Goal: Find specific page/section: Find specific page/section

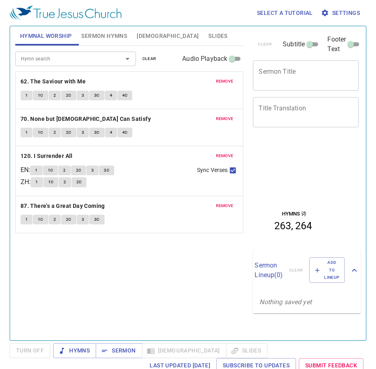
click at [40, 30] on button "Hymnal Worship" at bounding box center [46, 35] width 62 height 19
click at [60, 36] on span "Hymnal Worship" at bounding box center [46, 36] width 52 height 10
click at [27, 98] on span "1" at bounding box center [26, 95] width 2 height 7
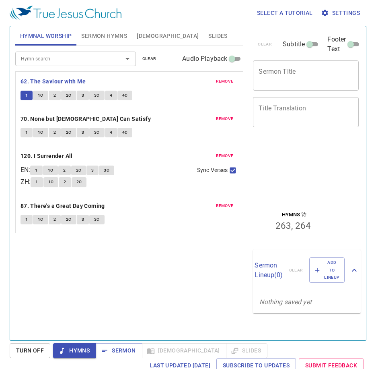
click at [161, 85] on p "62. The Saviour with Me" at bounding box center [130, 81] width 218 height 10
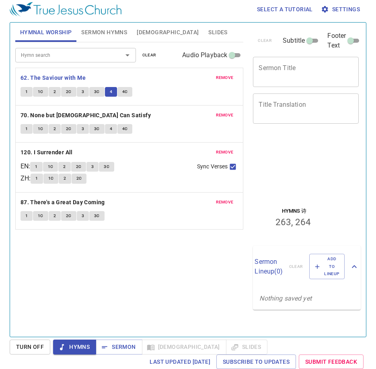
click at [84, 34] on span "Sermon Hymns" at bounding box center [104, 32] width 46 height 10
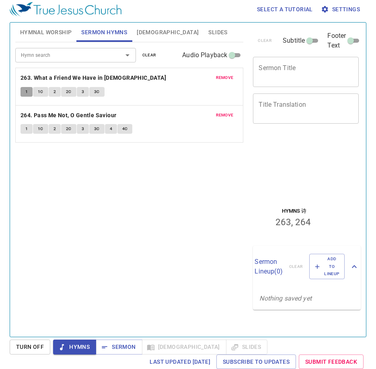
click at [27, 91] on span "1" at bounding box center [26, 91] width 2 height 7
click at [24, 90] on button "1" at bounding box center [27, 92] width 12 height 10
drag, startPoint x: 43, startPoint y: 88, endPoint x: 51, endPoint y: 92, distance: 9.4
click at [43, 88] on span "1C" at bounding box center [41, 91] width 6 height 7
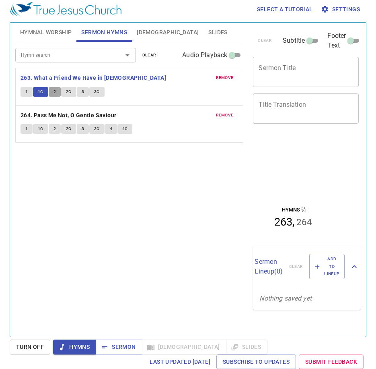
drag, startPoint x: 59, startPoint y: 95, endPoint x: 67, endPoint y: 95, distance: 8.1
click at [62, 95] on div "1 1C 2 2C 3 3C" at bounding box center [130, 93] width 218 height 12
click at [67, 95] on button "2C" at bounding box center [68, 92] width 15 height 10
click at [29, 89] on button "1" at bounding box center [27, 92] width 12 height 10
click at [124, 130] on span "4C" at bounding box center [125, 128] width 6 height 7
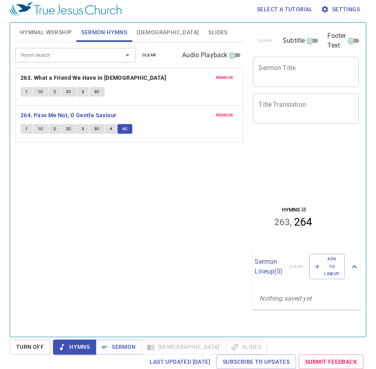
click at [26, 129] on span "1" at bounding box center [26, 128] width 2 height 7
click at [121, 126] on button "4C" at bounding box center [125, 129] width 15 height 10
click at [209, 35] on span "Slides" at bounding box center [218, 32] width 19 height 10
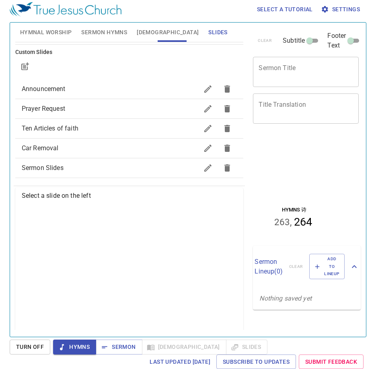
scroll to position [74, 0]
click at [139, 113] on span "Prayer Request" at bounding box center [110, 108] width 177 height 10
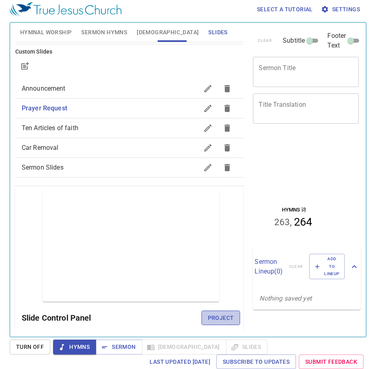
click at [210, 323] on button "Project" at bounding box center [221, 317] width 39 height 15
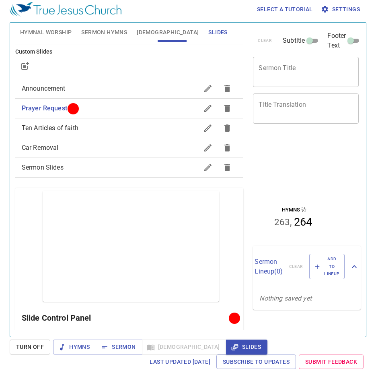
click at [98, 91] on span "Announcement" at bounding box center [110, 89] width 177 height 10
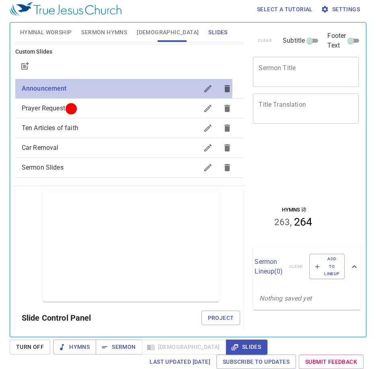
click at [78, 87] on span "Announcement" at bounding box center [110, 89] width 177 height 10
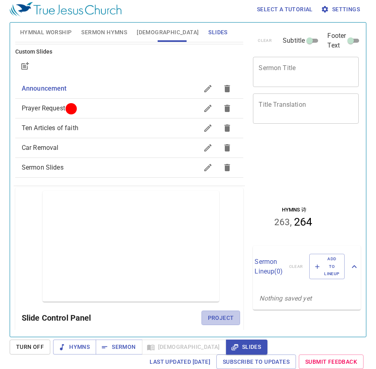
drag, startPoint x: 213, startPoint y: 313, endPoint x: 191, endPoint y: 310, distance: 21.5
click at [213, 313] on span "Project" at bounding box center [221, 318] width 26 height 10
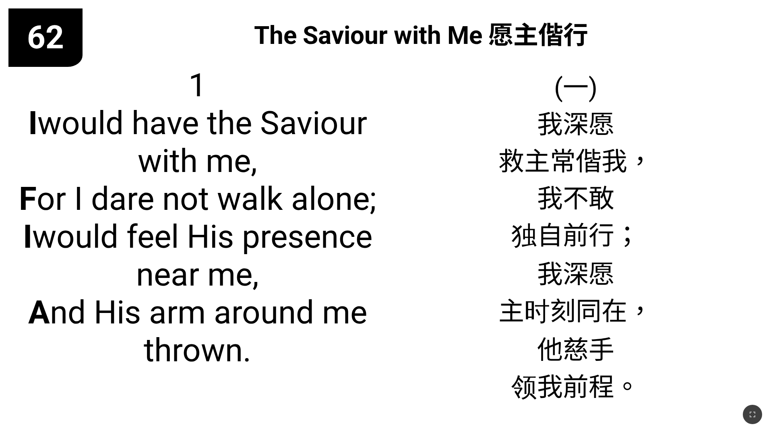
click at [218, 67] on span "1 I would have the Saviour with me, F or I dare not walk alone; I would feel Hi…" at bounding box center [197, 217] width 361 height 303
click at [143, 148] on span "1 I would have the Saviour with me, F or I dare not walk alone; I would feel Hi…" at bounding box center [197, 217] width 361 height 303
